Goal: Task Accomplishment & Management: Manage account settings

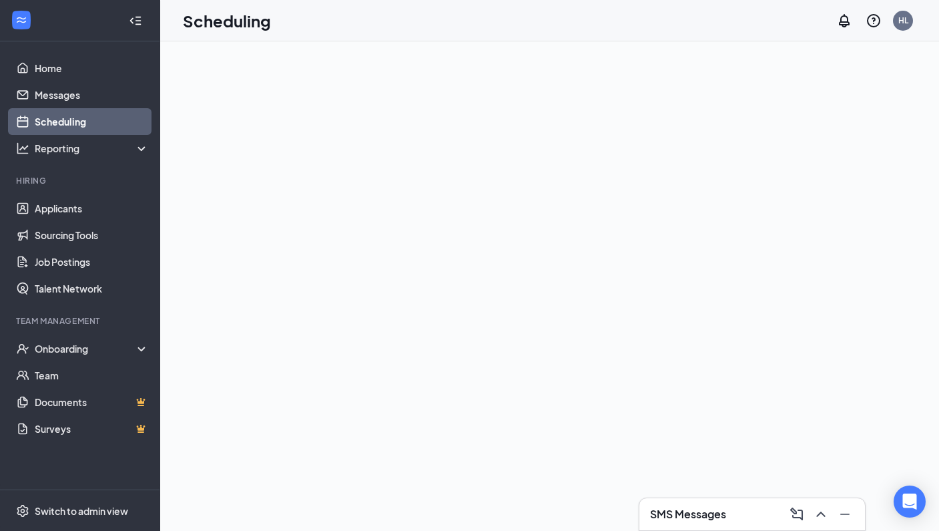
click at [89, 119] on link "Scheduling" at bounding box center [92, 121] width 114 height 27
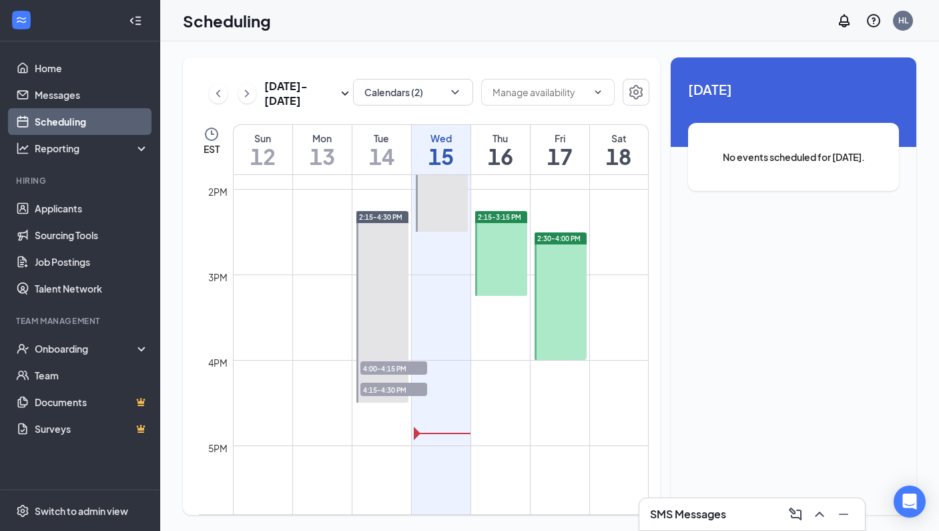
scroll to position [1173, 0]
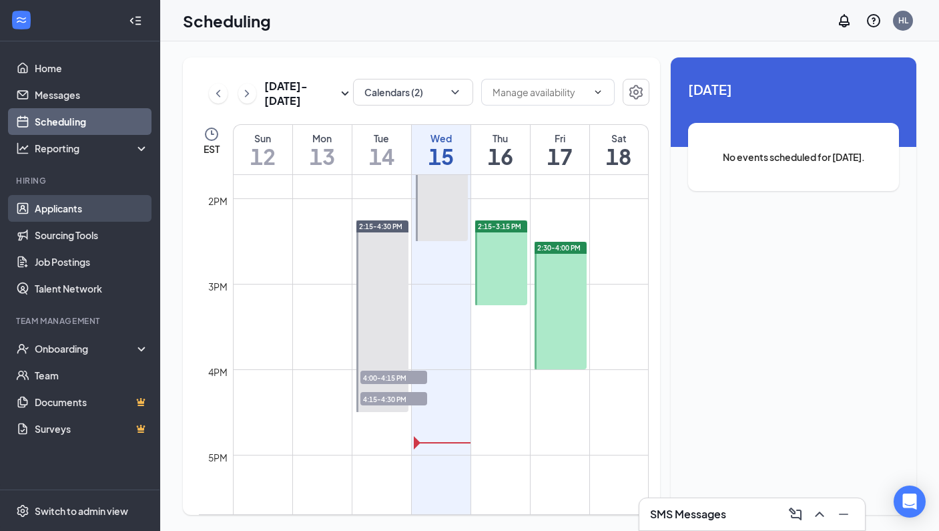
click at [69, 210] on link "Applicants" at bounding box center [92, 208] width 114 height 27
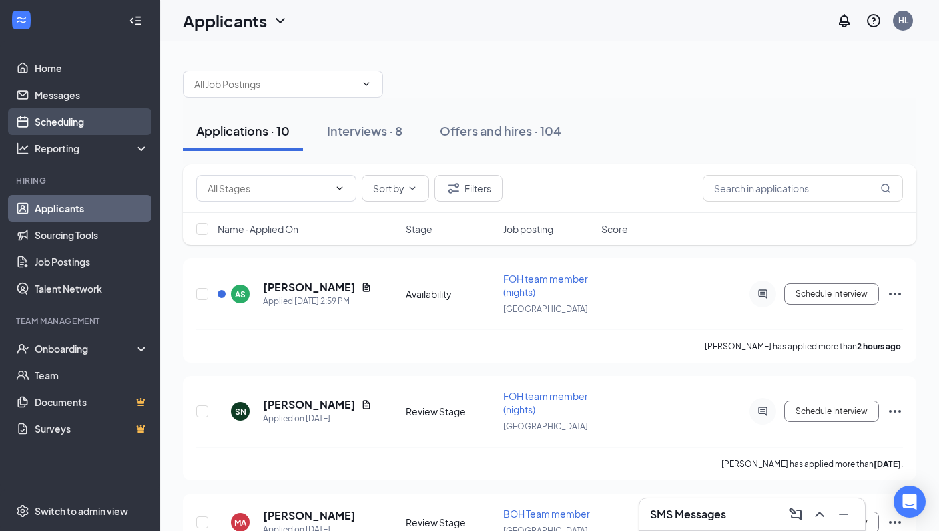
click at [78, 123] on link "Scheduling" at bounding box center [92, 121] width 114 height 27
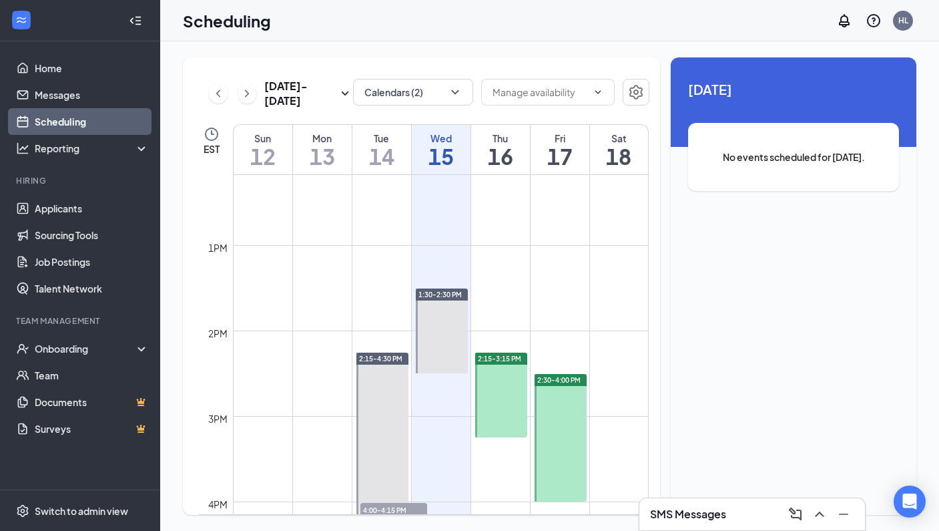
scroll to position [1040, 0]
click at [521, 358] on span "2:15-3:15 PM" at bounding box center [499, 358] width 43 height 9
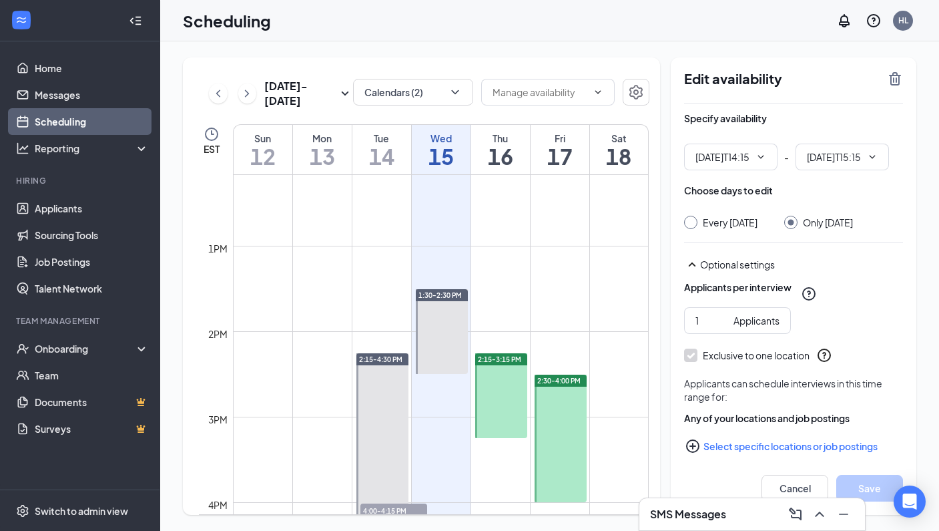
type input "02:15 PM"
type input "03:15 PM"
click at [895, 79] on icon "TrashOutline" at bounding box center [895, 79] width 16 height 16
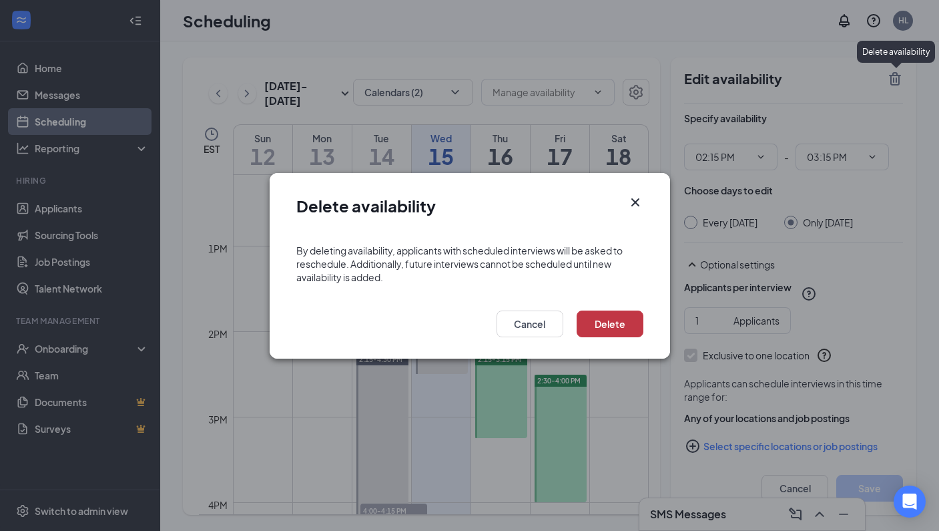
click at [617, 324] on button "Delete" at bounding box center [610, 323] width 67 height 27
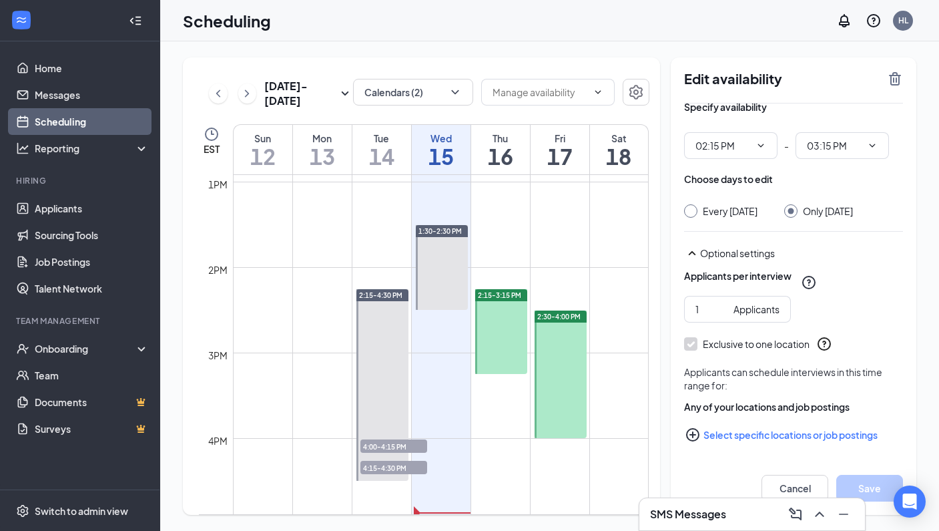
scroll to position [25, 0]
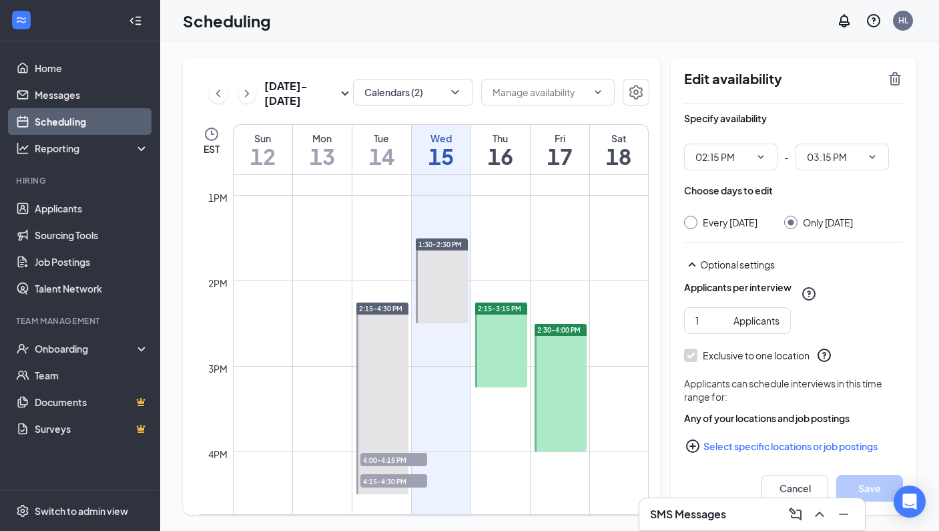
scroll to position [1045, 0]
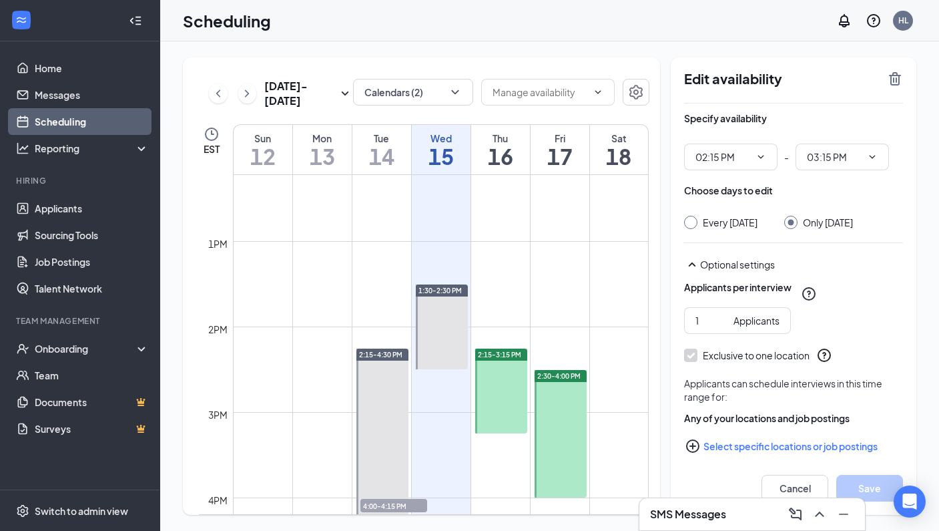
click at [511, 381] on div at bounding box center [501, 390] width 53 height 85
click at [892, 79] on icon "TrashOutline" at bounding box center [895, 78] width 12 height 13
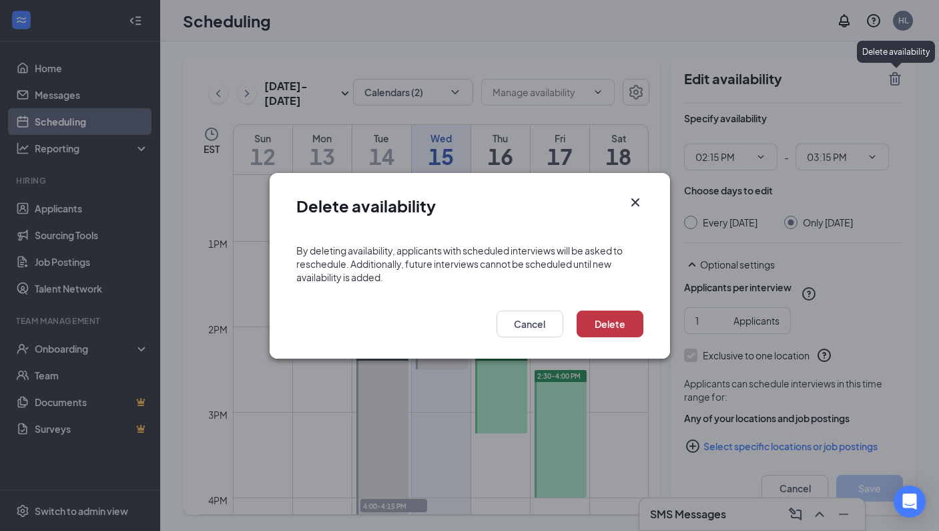
click at [607, 324] on button "Delete" at bounding box center [610, 323] width 67 height 27
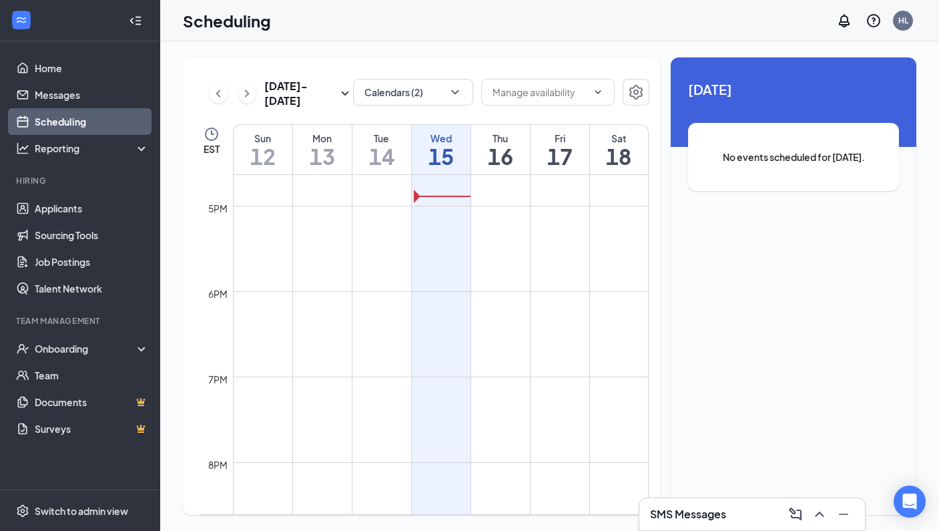
scroll to position [1455, 0]
